Goal: Information Seeking & Learning: Understand process/instructions

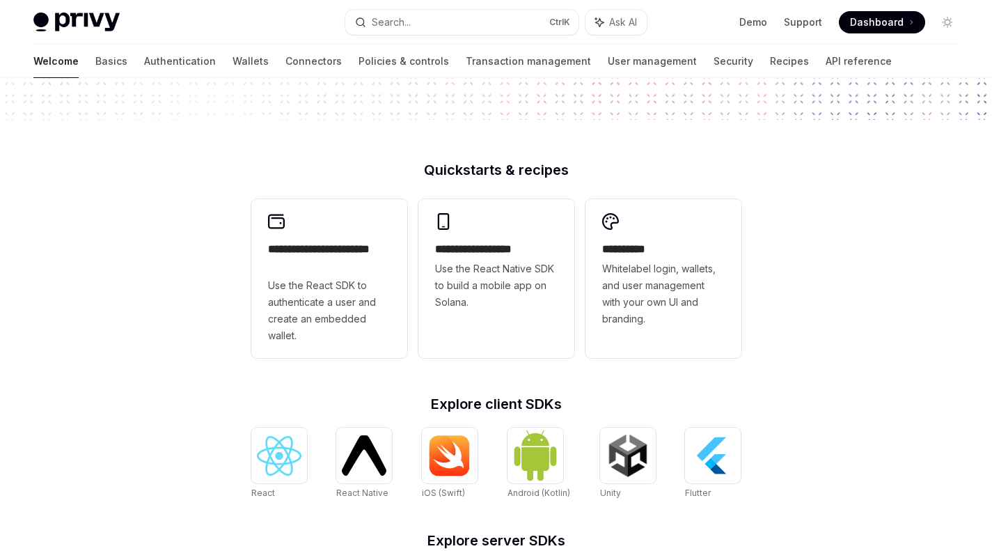
scroll to position [312, 0]
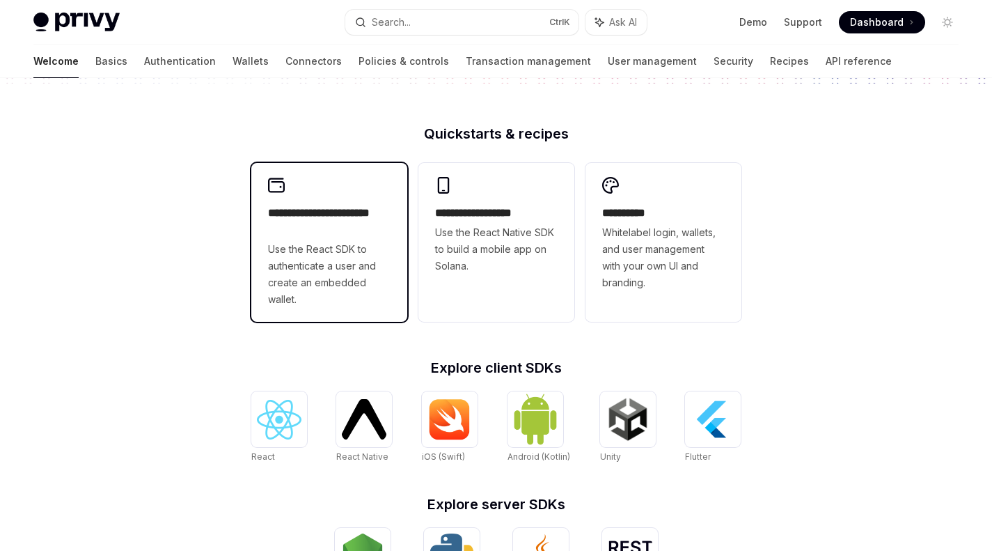
click at [286, 256] on span "Use the React SDK to authenticate a user and create an embedded wallet." at bounding box center [329, 274] width 123 height 67
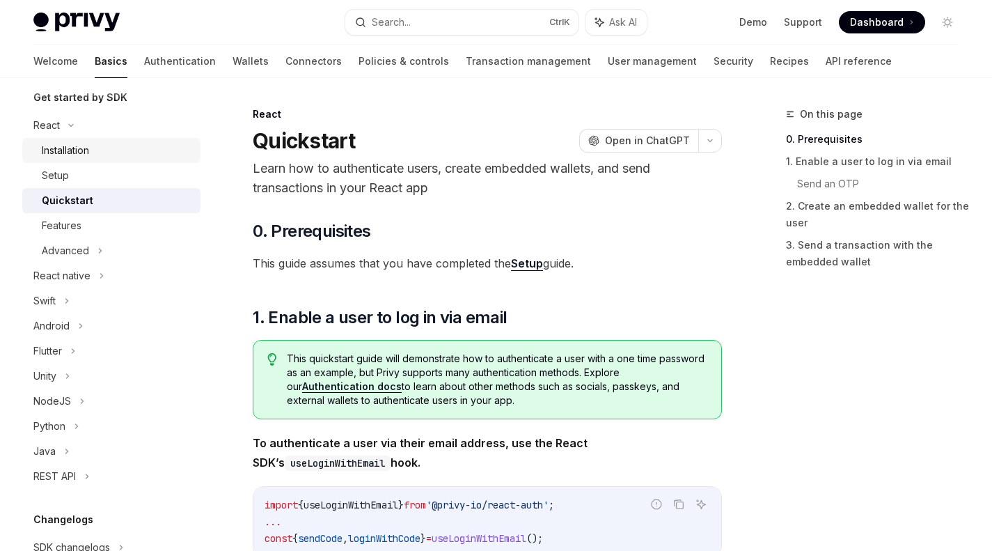
scroll to position [158, 0]
click at [770, 61] on link "Recipes" at bounding box center [789, 61] width 39 height 33
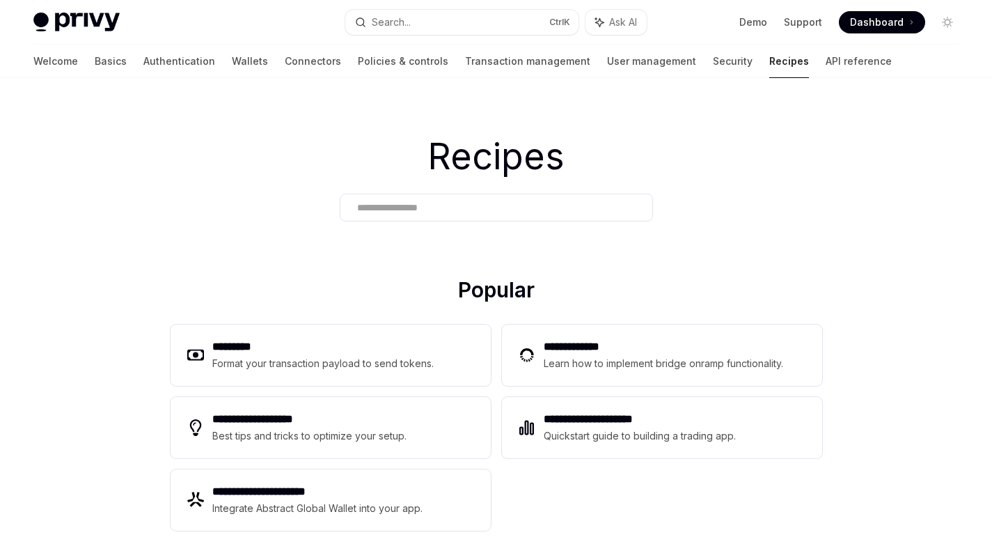
scroll to position [65, 0]
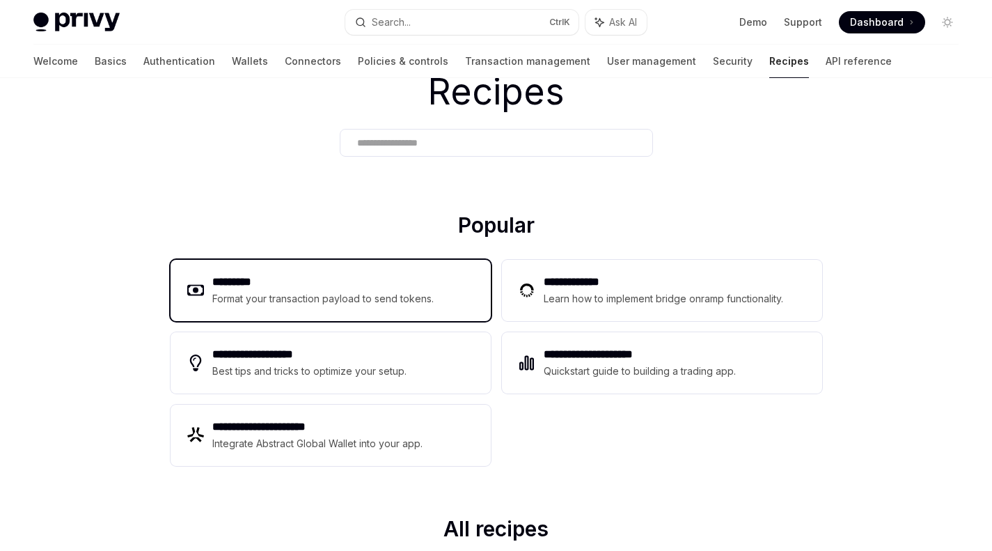
click at [437, 293] on div "********* Format your transaction payload to send tokens." at bounding box center [331, 290] width 320 height 61
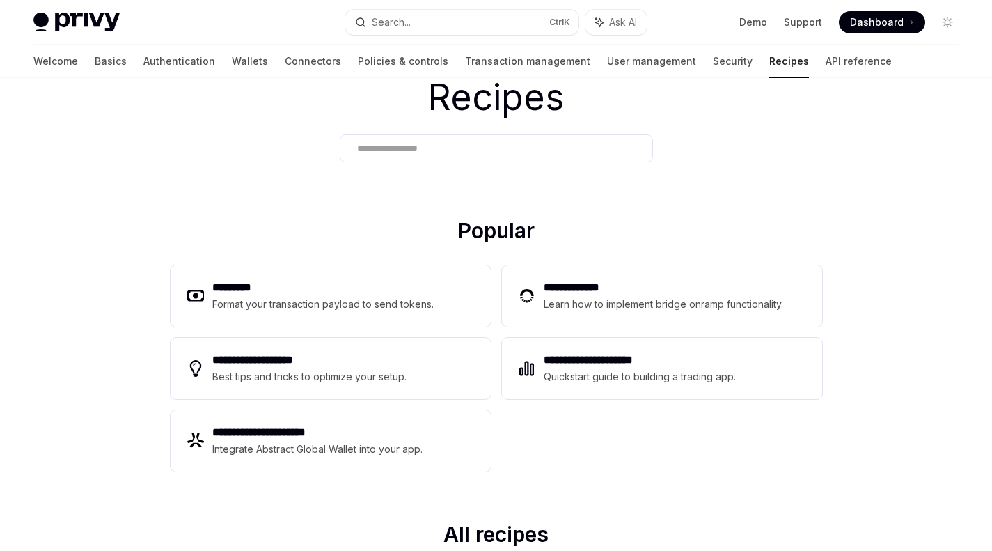
scroll to position [65, 0]
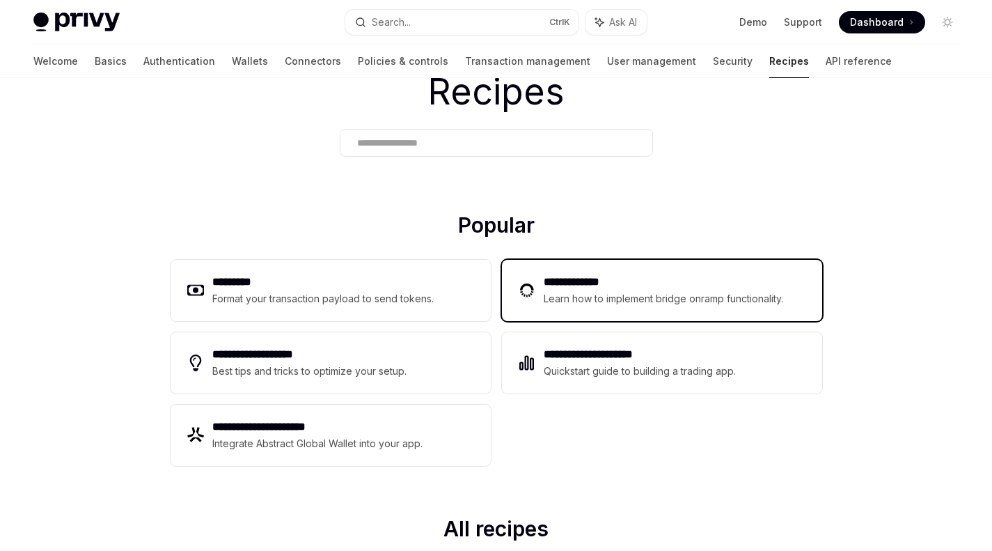
click at [536, 307] on div "**********" at bounding box center [662, 290] width 320 height 61
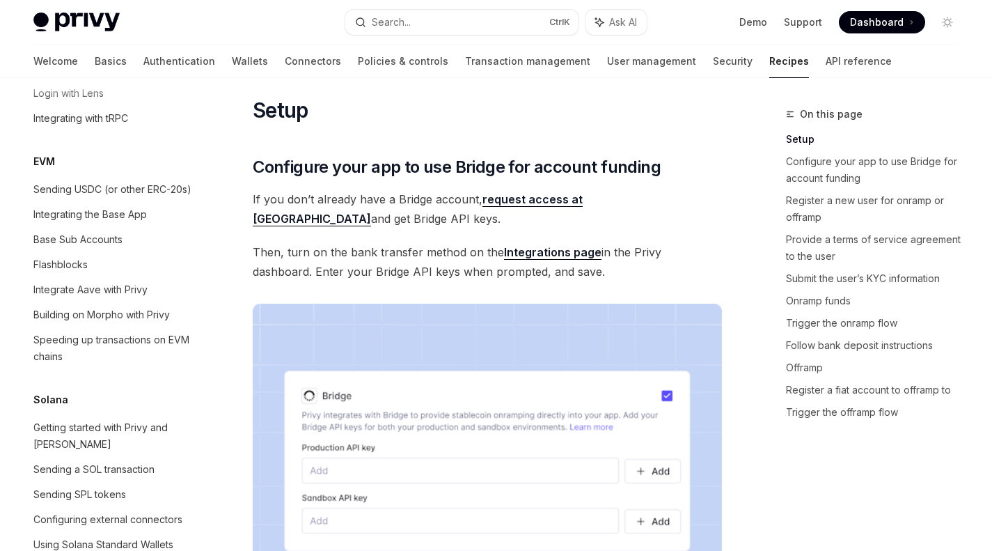
scroll to position [352, 0]
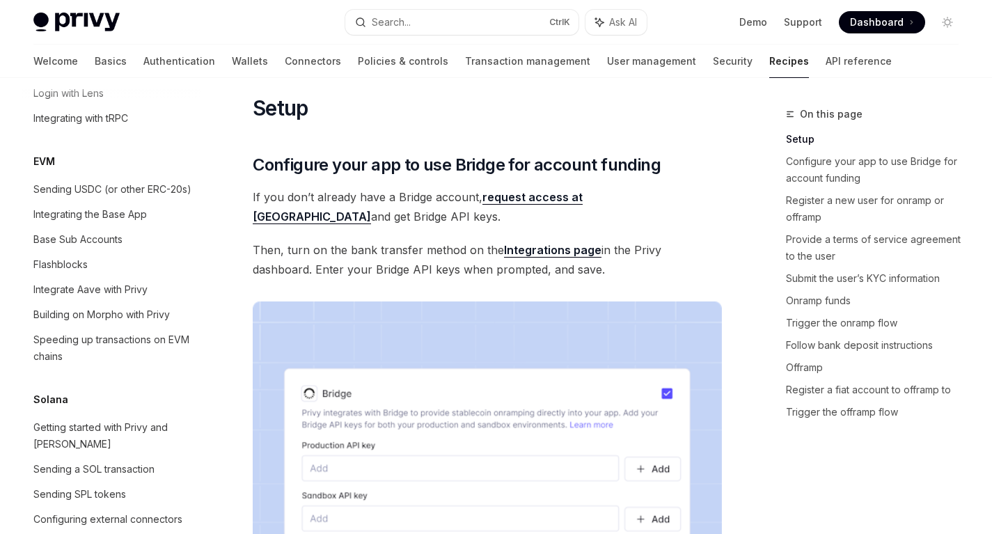
drag, startPoint x: 504, startPoint y: 242, endPoint x: 483, endPoint y: 273, distance: 37.3
click at [504, 242] on span "Then, turn on the bank transfer method on the Integrations page in the Privy da…" at bounding box center [487, 259] width 469 height 39
click at [460, 357] on img at bounding box center [487, 470] width 469 height 336
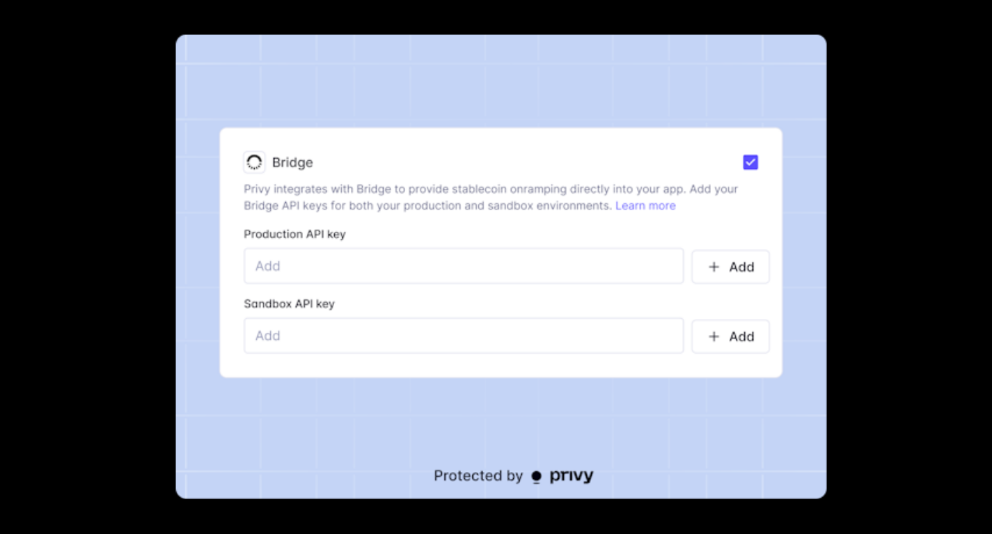
click at [460, 357] on img at bounding box center [501, 267] width 651 height 465
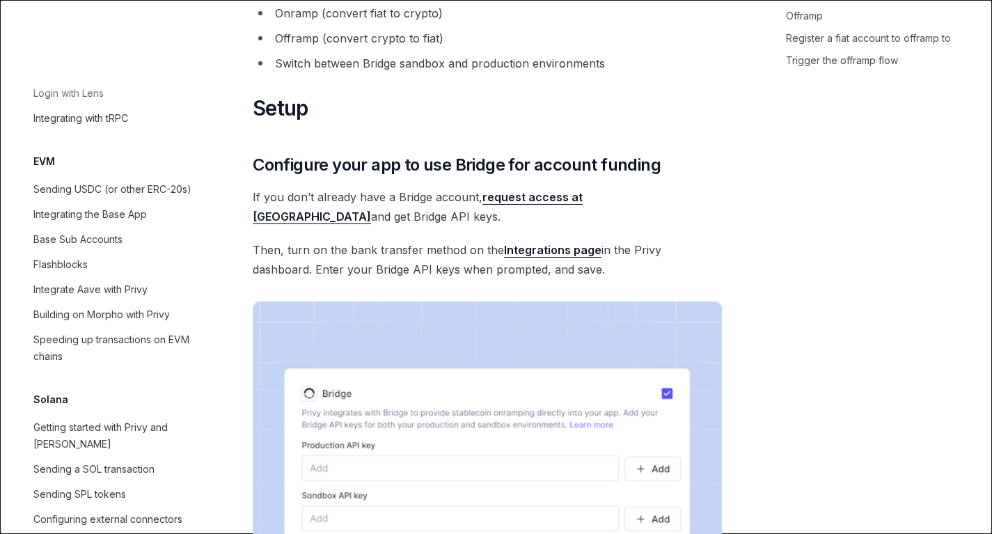
type textarea "*"
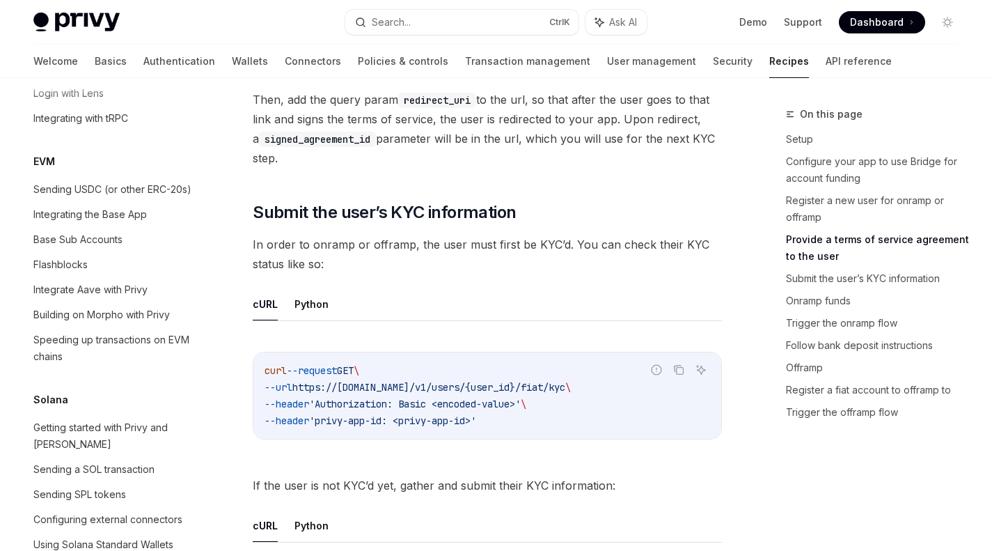
scroll to position [1379, 0]
